Goal: Task Accomplishment & Management: Complete application form

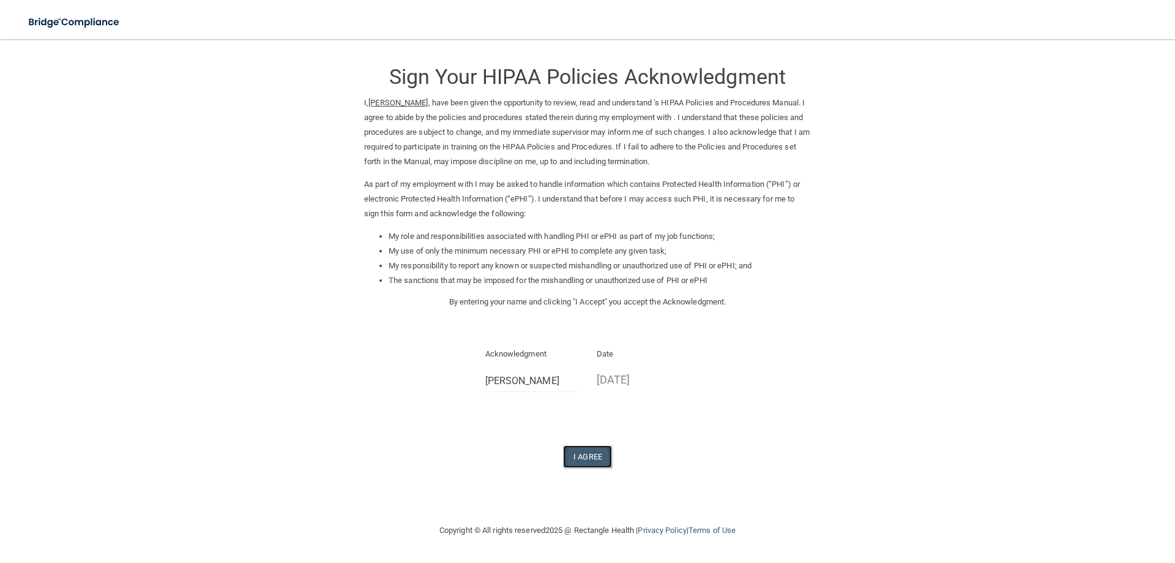
click at [594, 454] on button "I Agree" at bounding box center [587, 456] width 49 height 23
drag, startPoint x: 561, startPoint y: 456, endPoint x: 570, endPoint y: 457, distance: 9.9
click at [561, 457] on div "I Agree" at bounding box center [587, 456] width 447 height 23
click at [582, 457] on button "I Agree" at bounding box center [587, 456] width 49 height 23
click at [595, 460] on button "I Agree" at bounding box center [587, 456] width 49 height 23
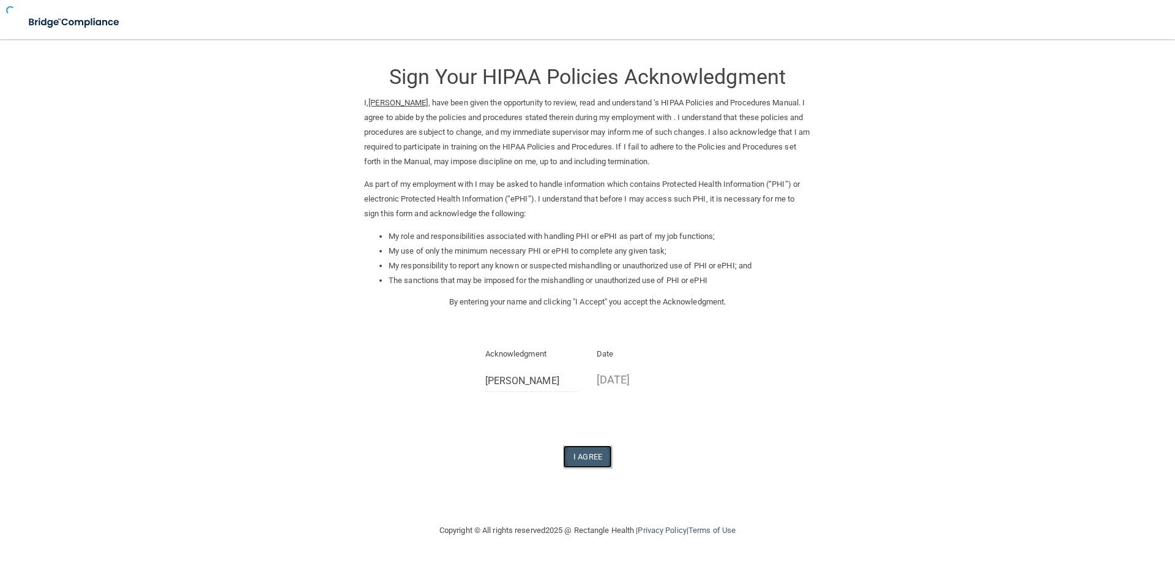
click at [589, 459] on button "I Agree" at bounding box center [587, 456] width 49 height 23
